Goal: Task Accomplishment & Management: Complete application form

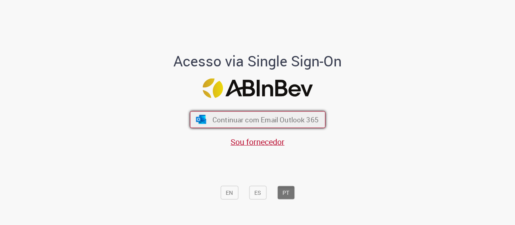
click at [248, 124] on span "Continuar com Email Outlook 365" at bounding box center [265, 119] width 106 height 9
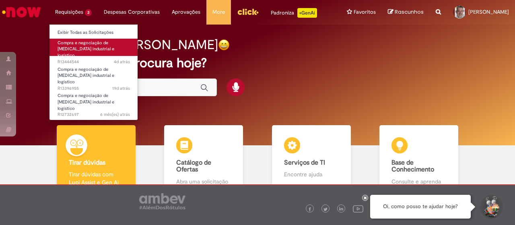
click at [66, 50] on span "Compra e negociação de [MEDICAL_DATA] industrial e logístico" at bounding box center [86, 49] width 57 height 18
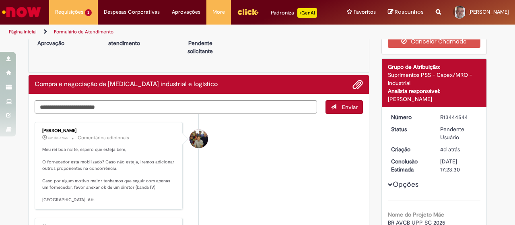
scroll to position [40, 0]
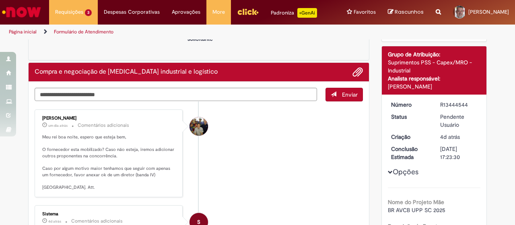
click at [357, 76] on span "Adicionar anexos" at bounding box center [358, 73] width 10 height 10
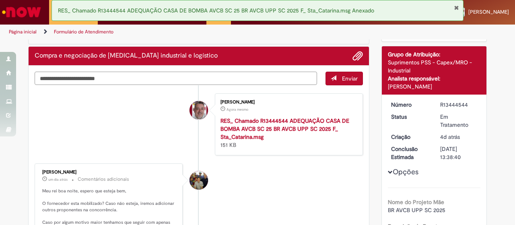
click at [107, 78] on textarea "Digite sua mensagem aqui..." at bounding box center [176, 78] width 282 height 13
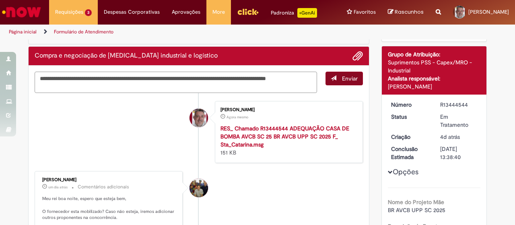
type textarea "**********"
click at [344, 85] on button "Enviar" at bounding box center [343, 79] width 37 height 14
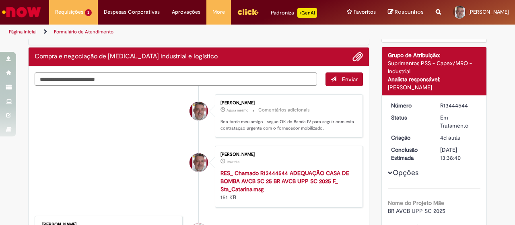
scroll to position [0, 0]
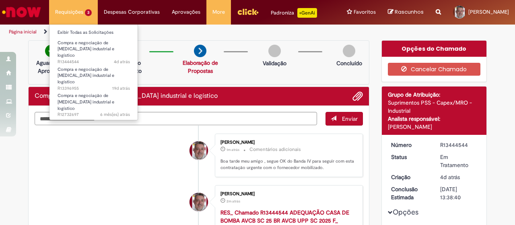
click at [69, 14] on li "Requisições 3 Exibir Todas as Solicitações Compra e negociação de [MEDICAL_DATA…" at bounding box center [73, 12] width 49 height 24
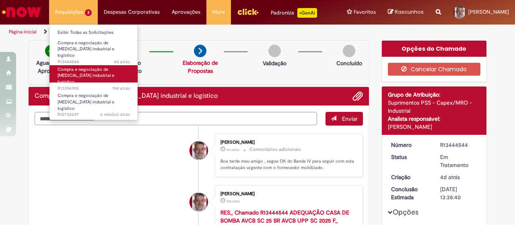
click at [85, 66] on span "Compra e negociação de [MEDICAL_DATA] industrial e logístico" at bounding box center [86, 75] width 57 height 18
click at [91, 66] on span "Compra e negociação de [MEDICAL_DATA] industrial e logístico" at bounding box center [86, 75] width 57 height 18
